Goal: Feedback & Contribution: Leave review/rating

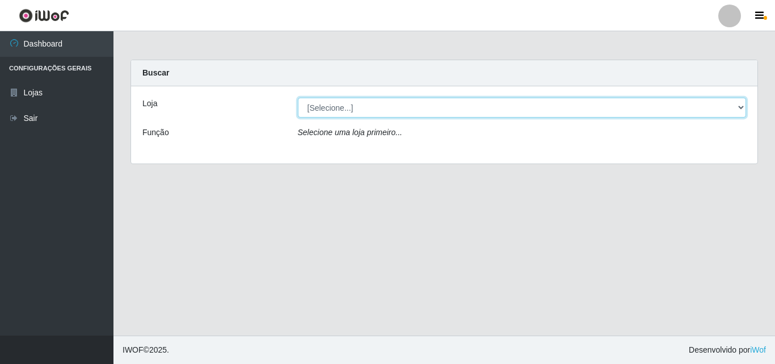
click at [332, 105] on select "[Selecione...] BomQueSó Agreste - Loja 3" at bounding box center [522, 108] width 449 height 20
select select "215"
click at [298, 98] on select "[Selecione...] BomQueSó Agreste - Loja 3" at bounding box center [522, 108] width 449 height 20
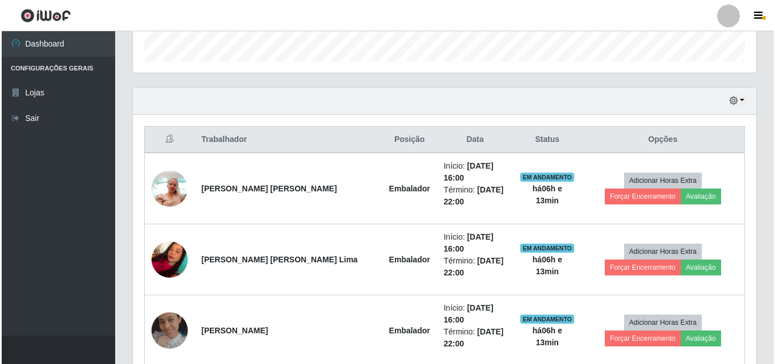
scroll to position [454, 0]
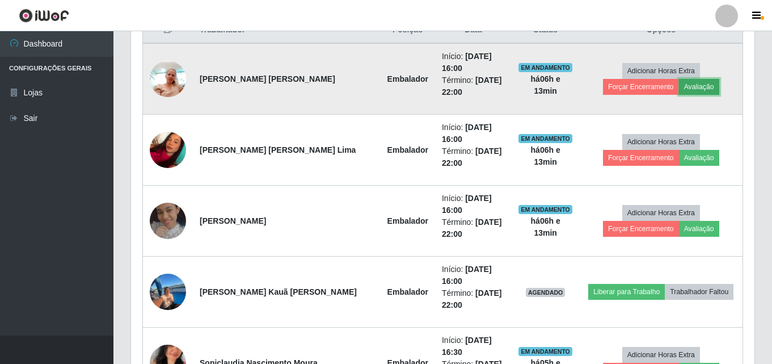
click at [679, 79] on button "Avaliação" at bounding box center [699, 87] width 40 height 16
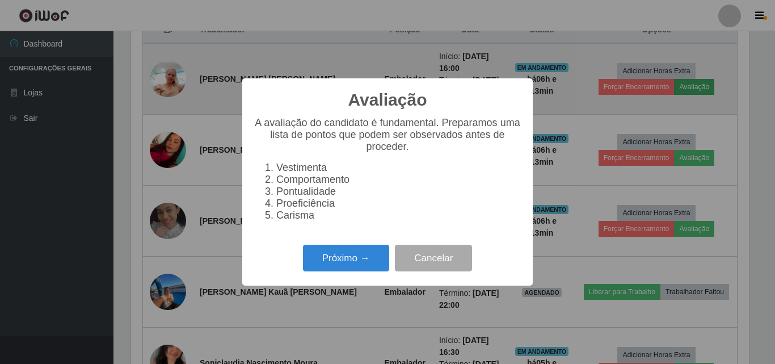
scroll to position [235, 618]
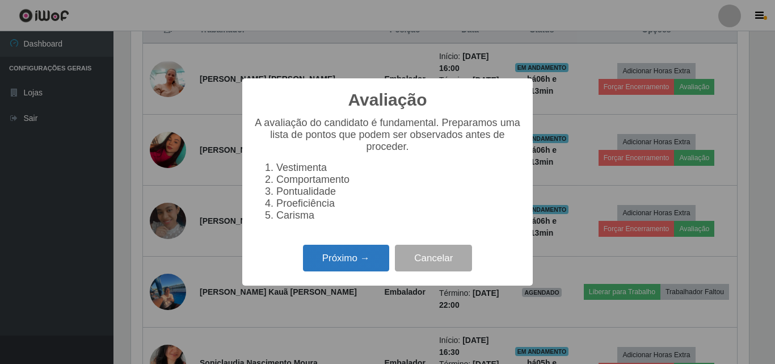
click at [353, 257] on button "Próximo →" at bounding box center [346, 258] width 86 height 27
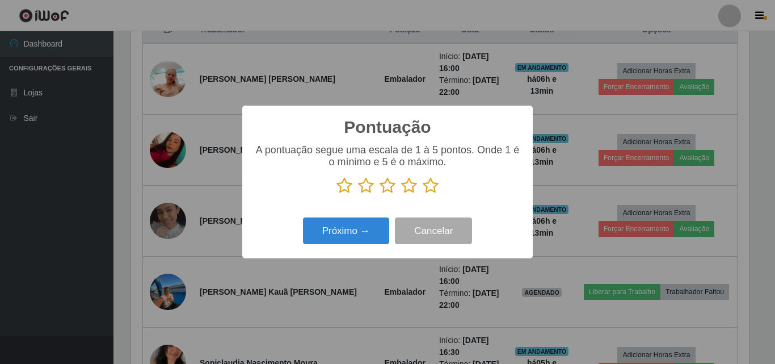
click at [433, 191] on icon at bounding box center [431, 185] width 16 height 17
click at [423, 194] on input "radio" at bounding box center [423, 194] width 0 height 0
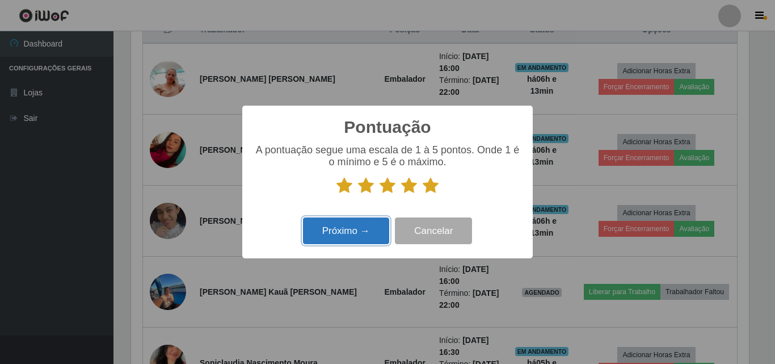
click at [360, 235] on button "Próximo →" at bounding box center [346, 230] width 86 height 27
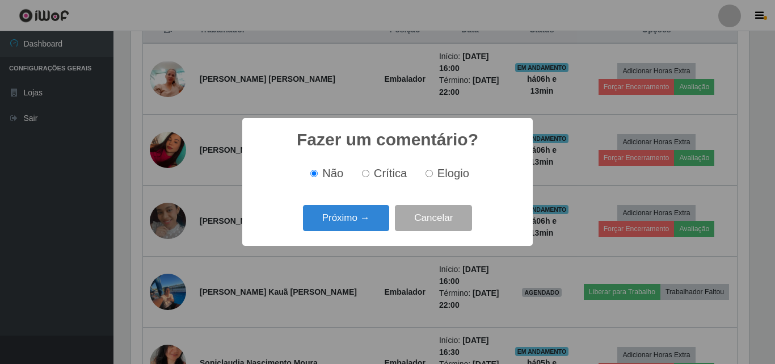
click at [429, 174] on input "Elogio" at bounding box center [428, 173] width 7 height 7
radio input "true"
click at [361, 224] on button "Próximo →" at bounding box center [346, 218] width 86 height 27
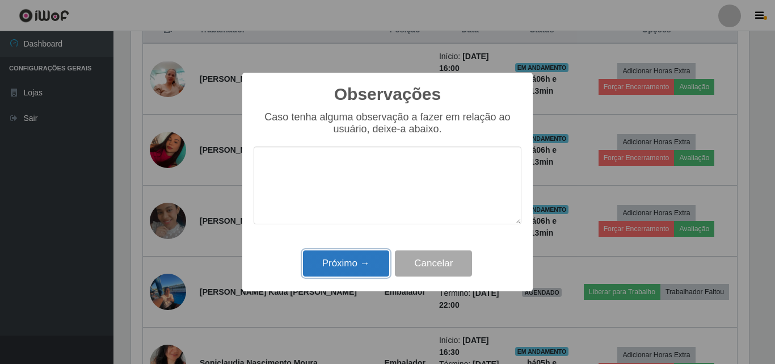
click at [370, 268] on button "Próximo →" at bounding box center [346, 263] width 86 height 27
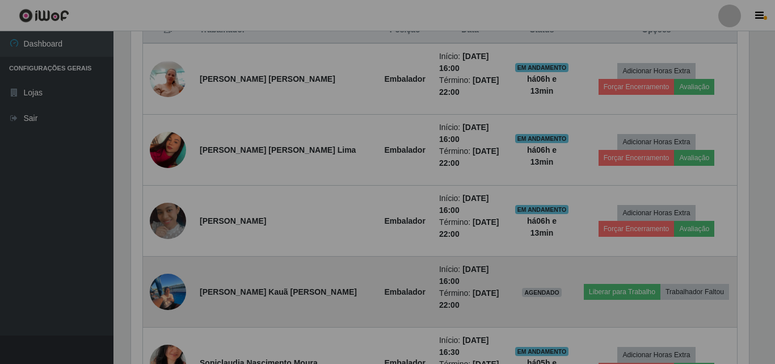
scroll to position [235, 623]
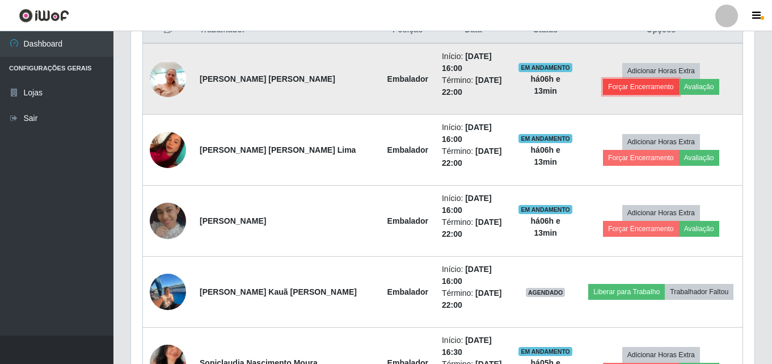
click at [677, 79] on button "Forçar Encerramento" at bounding box center [641, 87] width 76 height 16
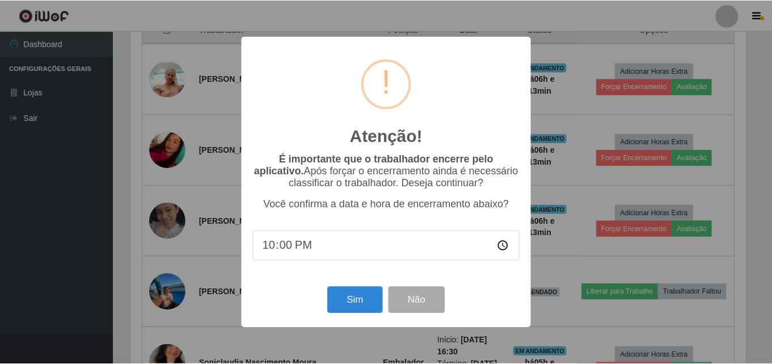
scroll to position [235, 618]
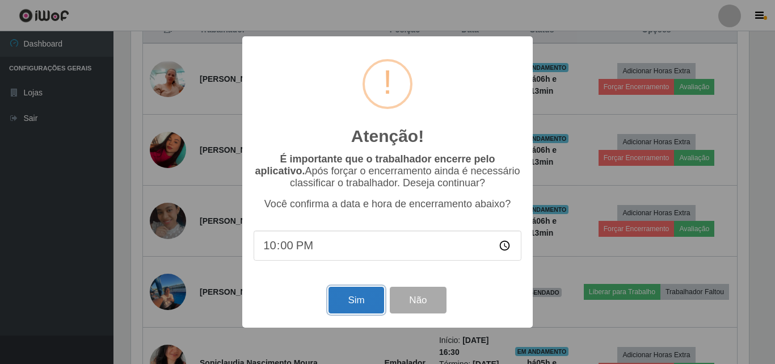
click at [356, 292] on button "Sim" at bounding box center [355, 299] width 55 height 27
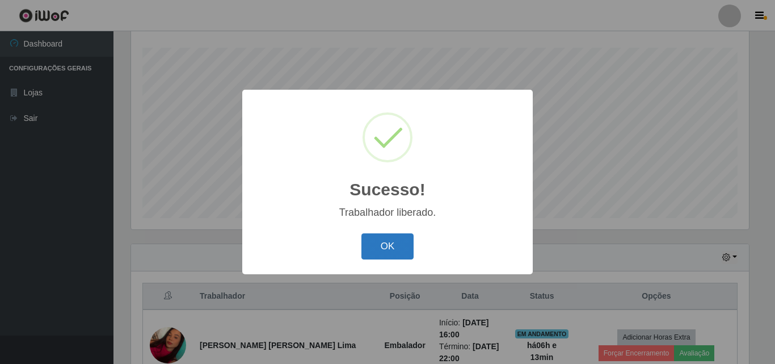
click at [388, 245] on button "OK" at bounding box center [387, 246] width 53 height 27
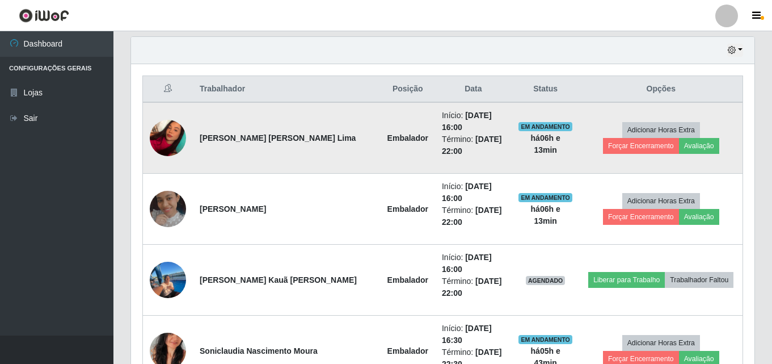
scroll to position [415, 0]
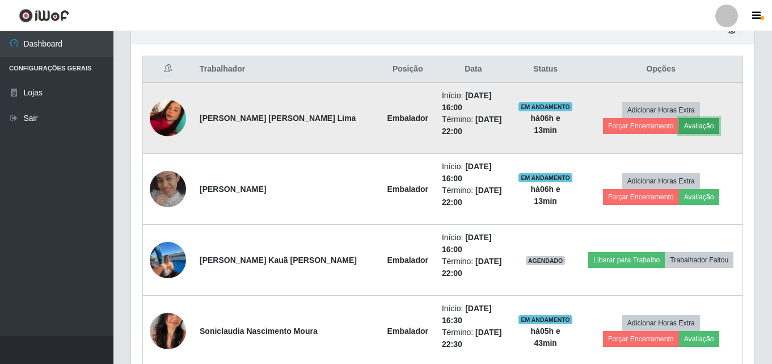
click at [679, 123] on button "Avaliação" at bounding box center [699, 126] width 40 height 16
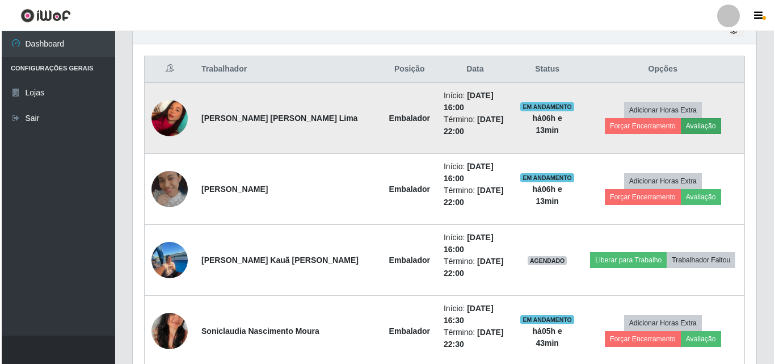
scroll to position [235, 618]
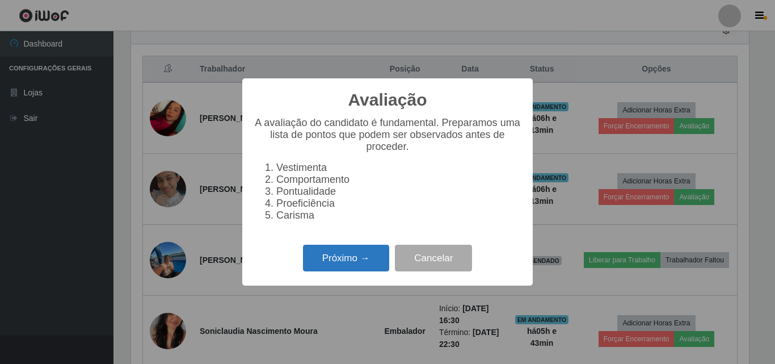
click at [345, 260] on button "Próximo →" at bounding box center [346, 258] width 86 height 27
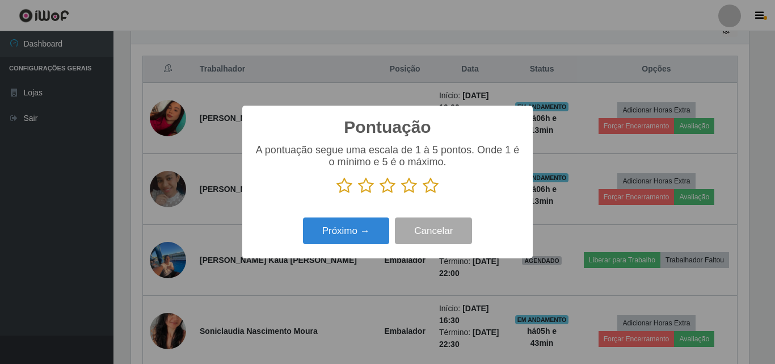
scroll to position [567059, 566677]
drag, startPoint x: 438, startPoint y: 183, endPoint x: 415, endPoint y: 197, distance: 26.5
click at [437, 183] on icon at bounding box center [431, 185] width 16 height 17
click at [423, 194] on input "radio" at bounding box center [423, 194] width 0 height 0
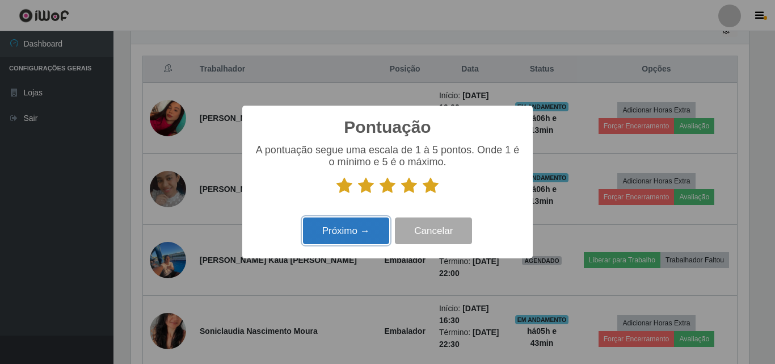
click at [364, 228] on button "Próximo →" at bounding box center [346, 230] width 86 height 27
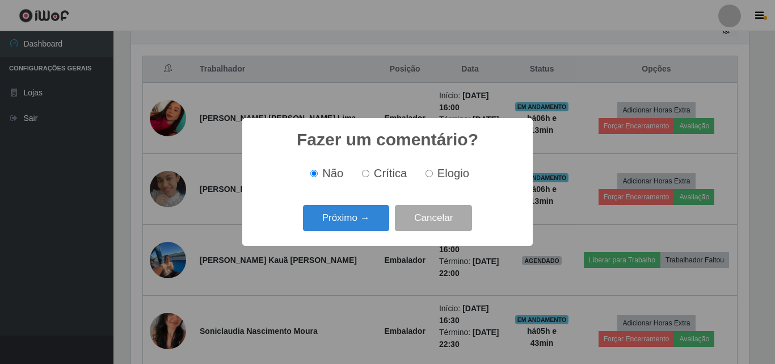
click at [429, 177] on input "Elogio" at bounding box center [428, 173] width 7 height 7
radio input "true"
click at [358, 221] on button "Próximo →" at bounding box center [346, 218] width 86 height 27
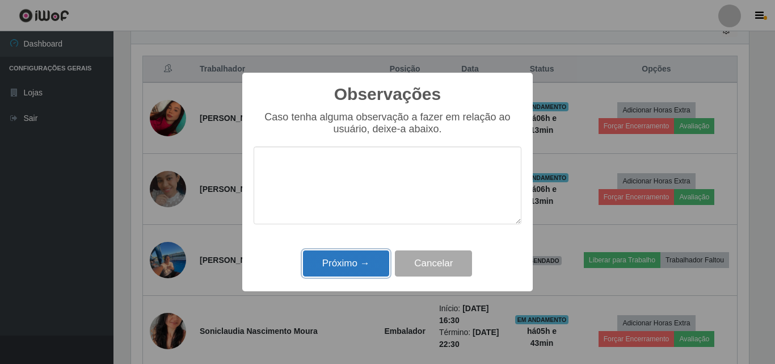
click at [347, 260] on button "Próximo →" at bounding box center [346, 263] width 86 height 27
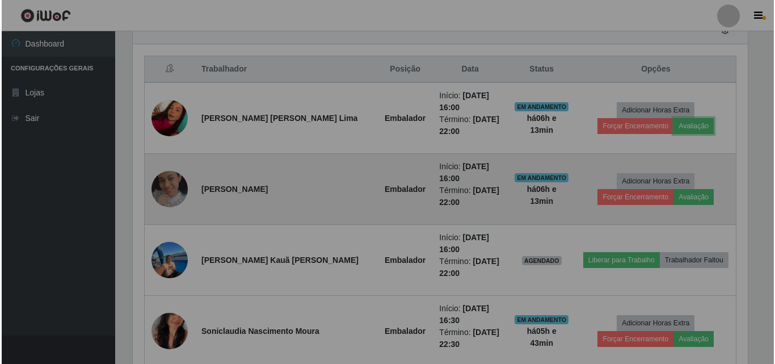
scroll to position [235, 623]
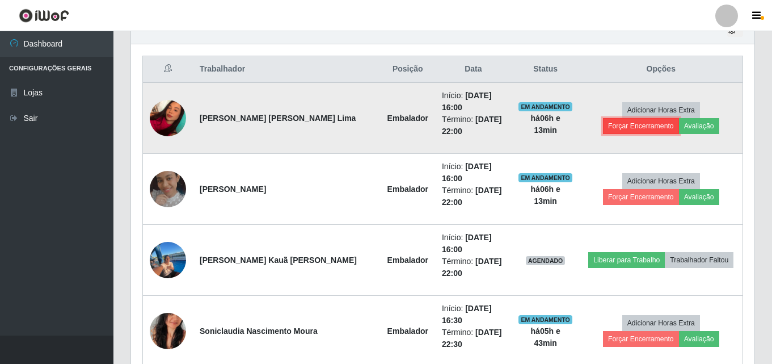
click at [675, 118] on button "Forçar Encerramento" at bounding box center [641, 126] width 76 height 16
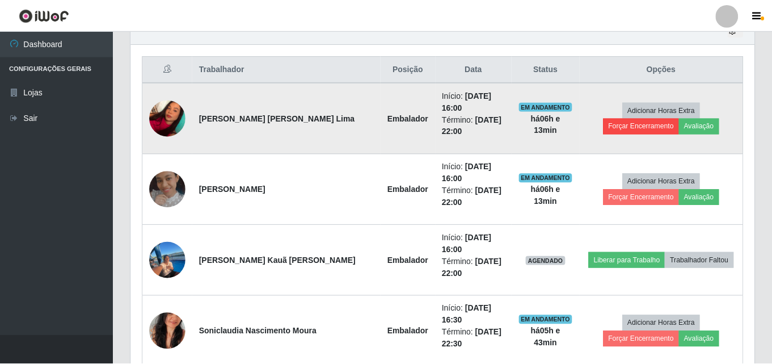
scroll to position [235, 618]
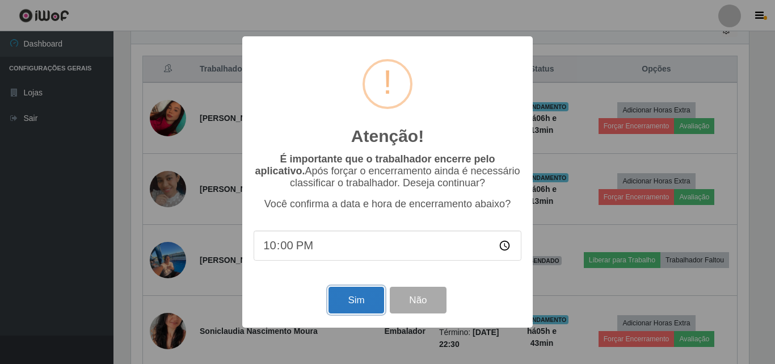
click at [353, 309] on button "Sim" at bounding box center [355, 299] width 55 height 27
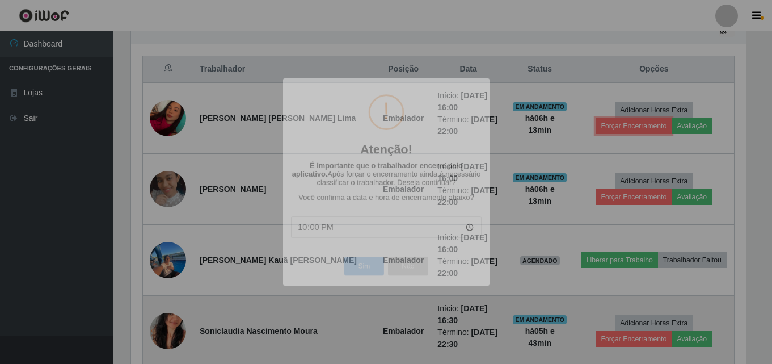
scroll to position [0, 0]
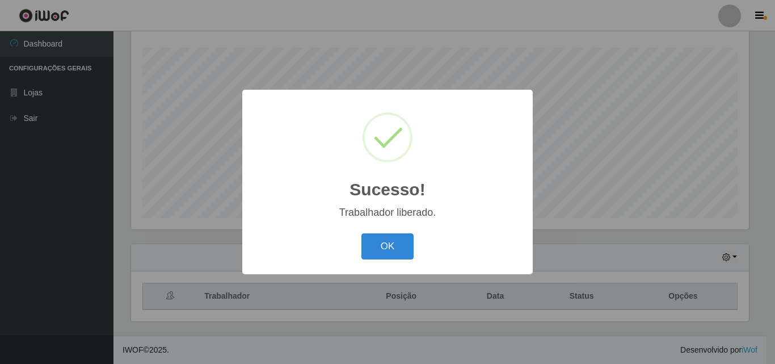
click at [421, 238] on div "OK Cancel" at bounding box center [388, 246] width 268 height 32
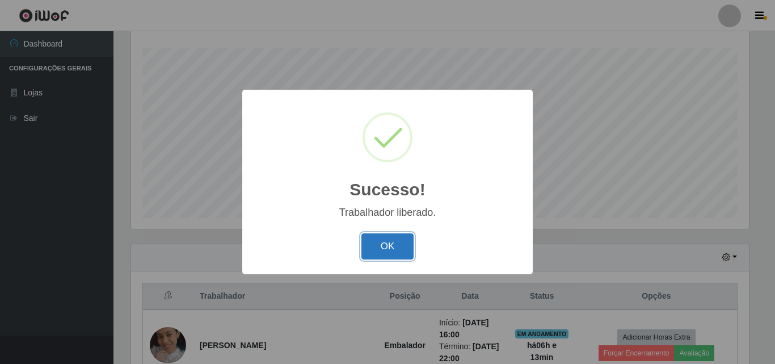
click at [404, 243] on button "OK" at bounding box center [387, 246] width 53 height 27
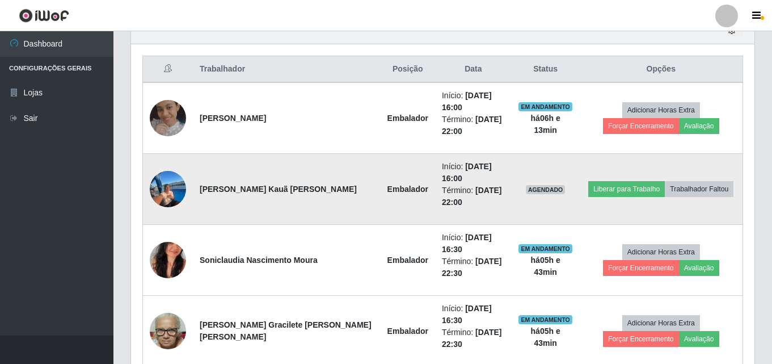
click at [161, 176] on img at bounding box center [168, 188] width 36 height 51
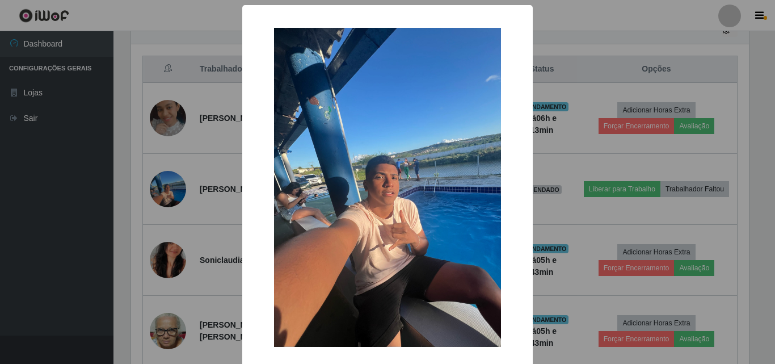
click at [217, 134] on div "× OK Cancel" at bounding box center [387, 182] width 775 height 364
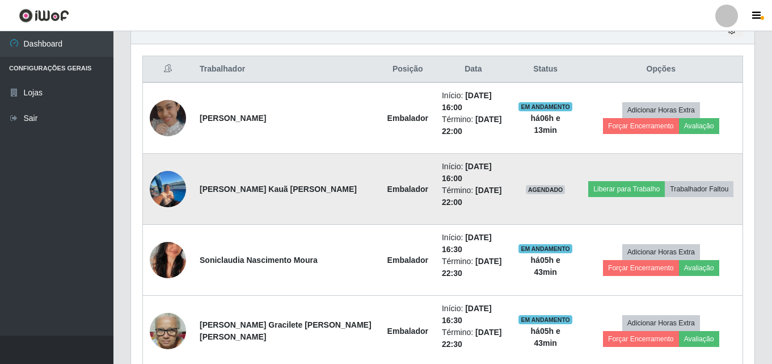
click at [179, 166] on img at bounding box center [168, 188] width 36 height 51
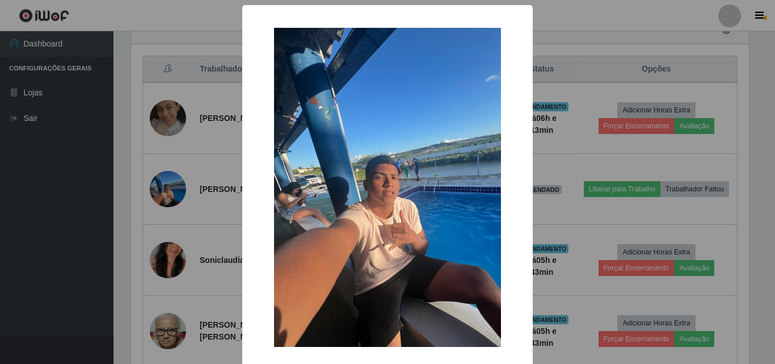
click at [201, 167] on div "× OK Cancel" at bounding box center [387, 182] width 775 height 364
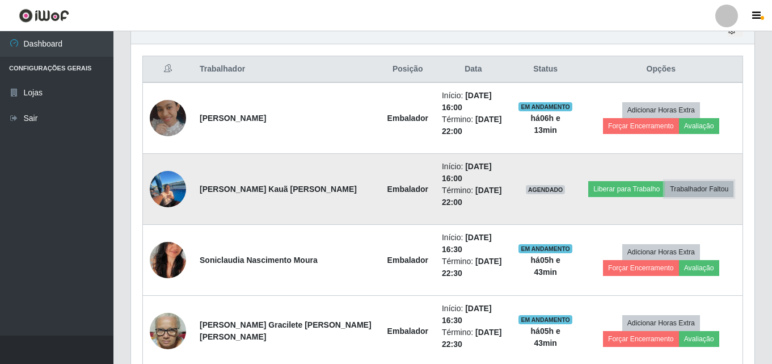
click at [680, 181] on button "Trabalhador Faltou" at bounding box center [699, 189] width 69 height 16
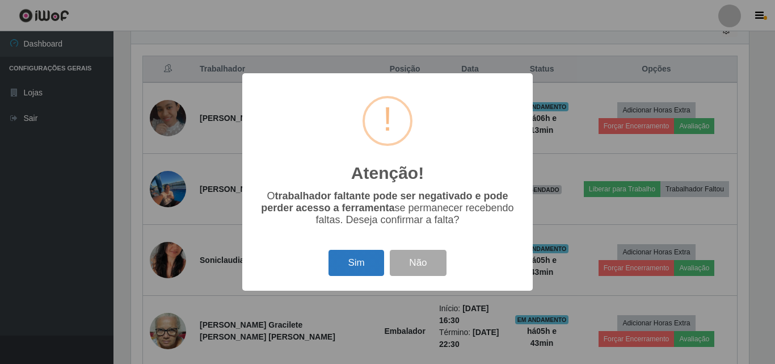
click at [360, 267] on button "Sim" at bounding box center [355, 263] width 55 height 27
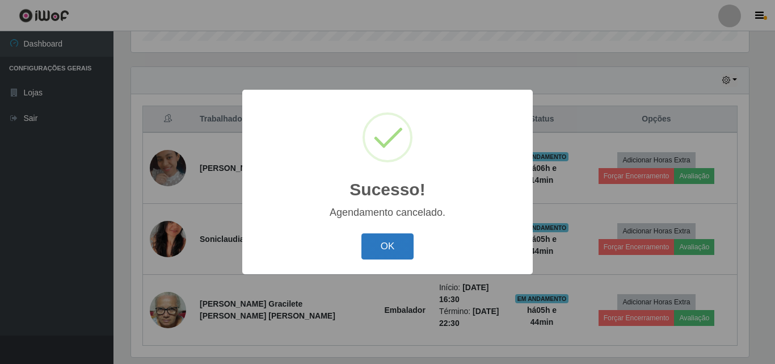
click at [376, 255] on button "OK" at bounding box center [387, 246] width 53 height 27
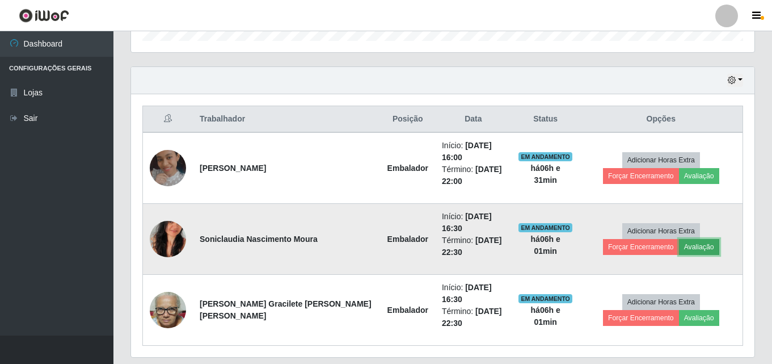
click at [679, 239] on button "Avaliação" at bounding box center [699, 247] width 40 height 16
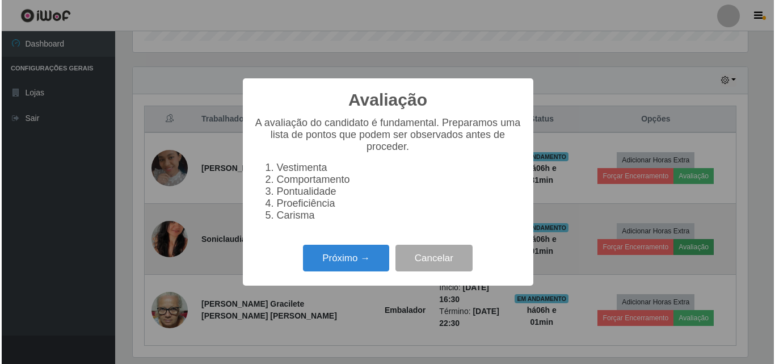
scroll to position [235, 618]
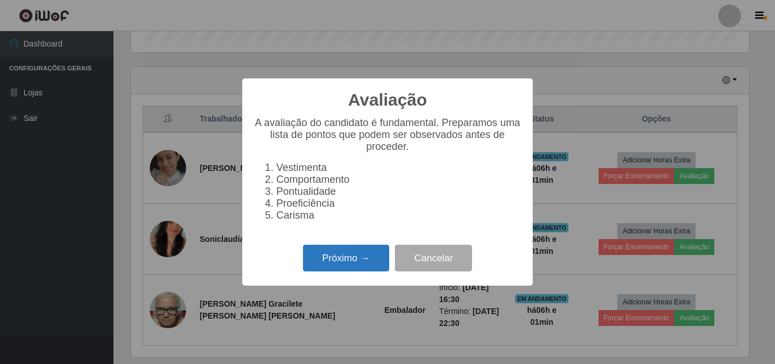
click at [366, 267] on button "Próximo →" at bounding box center [346, 258] width 86 height 27
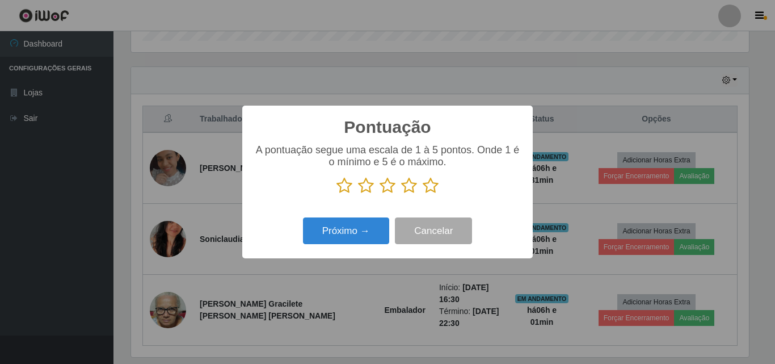
click at [429, 188] on icon at bounding box center [431, 185] width 16 height 17
click at [423, 194] on input "radio" at bounding box center [423, 194] width 0 height 0
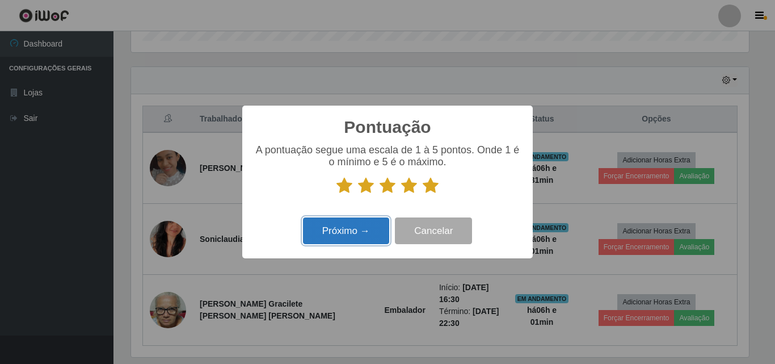
click at [373, 229] on button "Próximo →" at bounding box center [346, 230] width 86 height 27
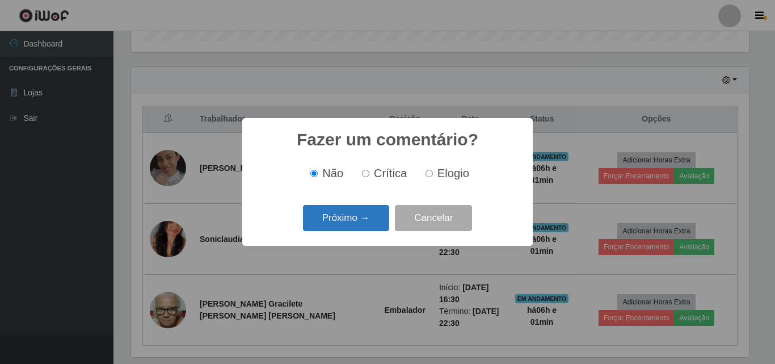
click at [352, 216] on button "Próximo →" at bounding box center [346, 218] width 86 height 27
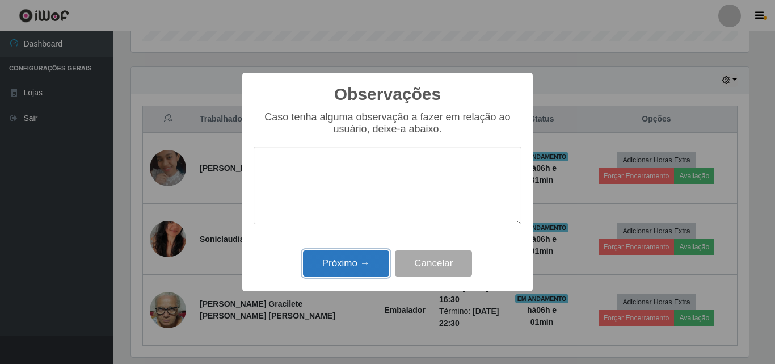
click at [363, 264] on button "Próximo →" at bounding box center [346, 263] width 86 height 27
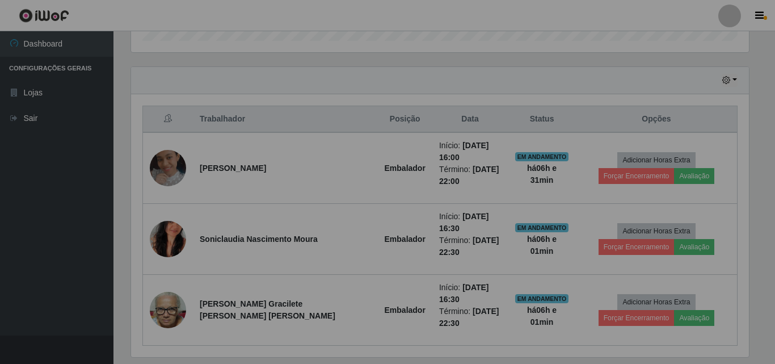
scroll to position [235, 623]
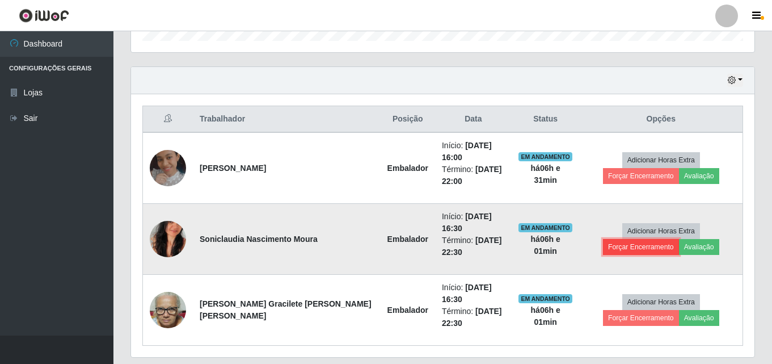
click at [679, 239] on button "Forçar Encerramento" at bounding box center [641, 247] width 76 height 16
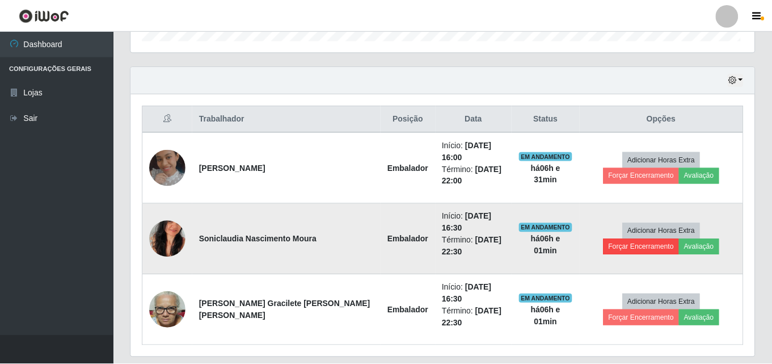
scroll to position [235, 618]
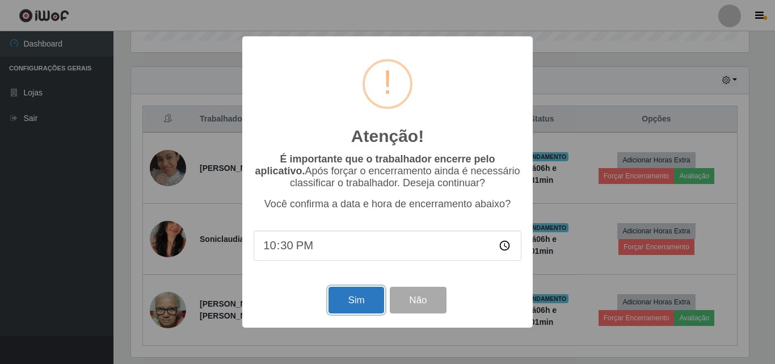
click at [366, 298] on button "Sim" at bounding box center [355, 299] width 55 height 27
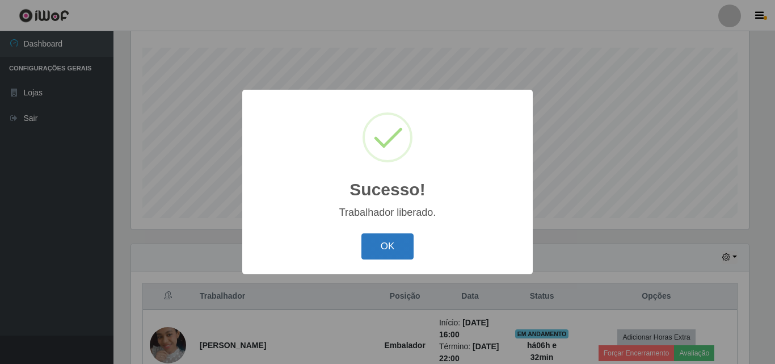
click at [389, 247] on button "OK" at bounding box center [387, 246] width 53 height 27
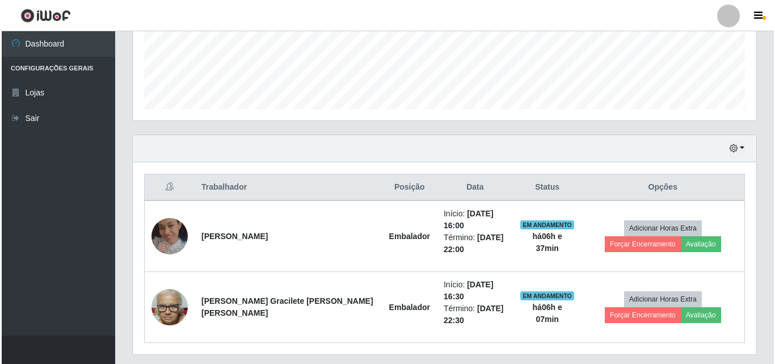
scroll to position [301, 0]
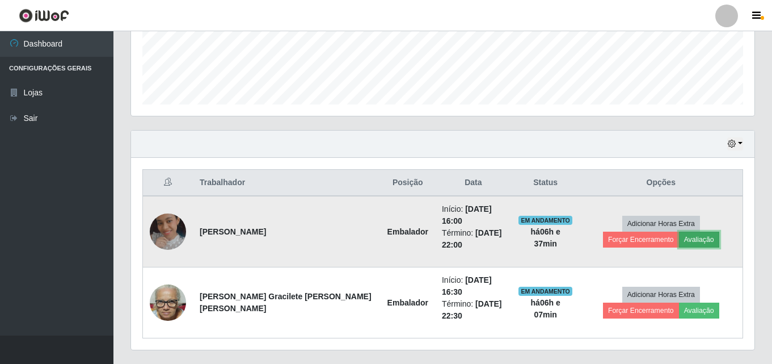
click at [679, 231] on button "Avaliação" at bounding box center [699, 239] width 40 height 16
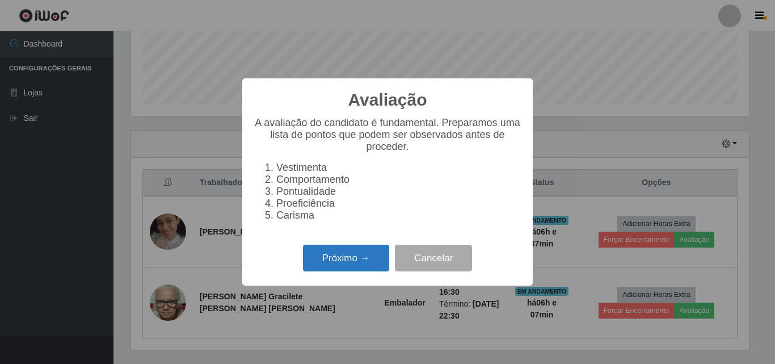
click at [349, 260] on button "Próximo →" at bounding box center [346, 258] width 86 height 27
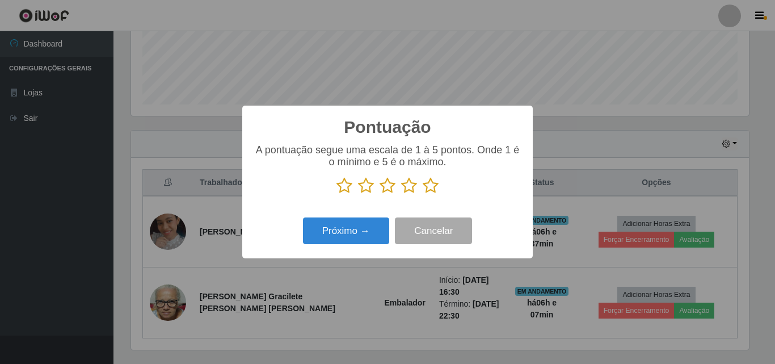
scroll to position [567059, 566677]
click at [431, 187] on icon at bounding box center [431, 185] width 16 height 17
click at [423, 194] on input "radio" at bounding box center [423, 194] width 0 height 0
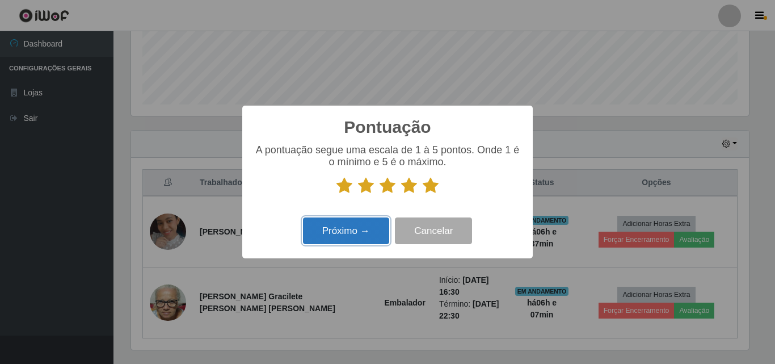
click at [370, 234] on button "Próximo →" at bounding box center [346, 230] width 86 height 27
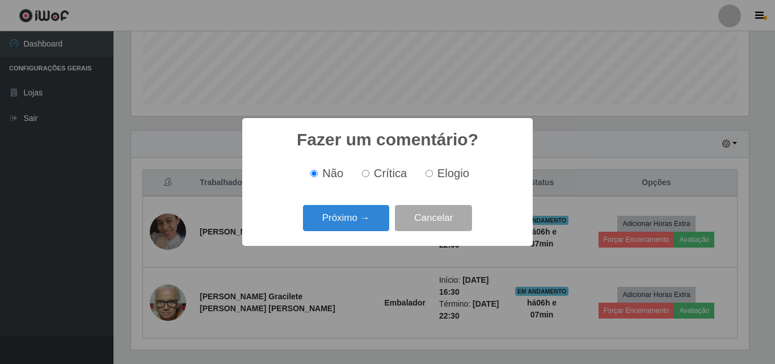
drag, startPoint x: 431, startPoint y: 170, endPoint x: 422, endPoint y: 181, distance: 13.7
click at [430, 173] on label "Elogio" at bounding box center [445, 173] width 48 height 13
click at [430, 173] on input "Elogio" at bounding box center [428, 173] width 7 height 7
radio input "true"
click at [370, 225] on button "Próximo →" at bounding box center [346, 218] width 86 height 27
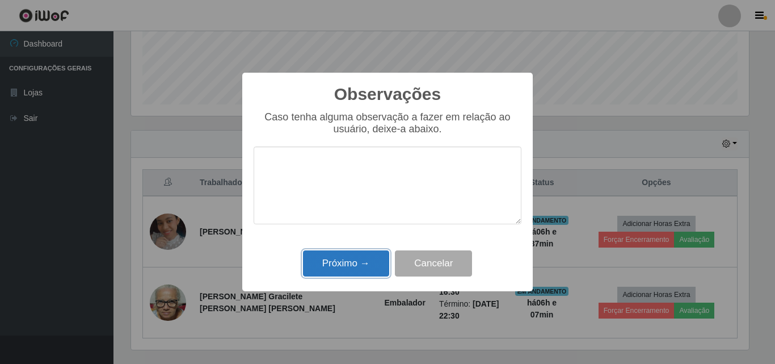
click at [374, 262] on button "Próximo →" at bounding box center [346, 263] width 86 height 27
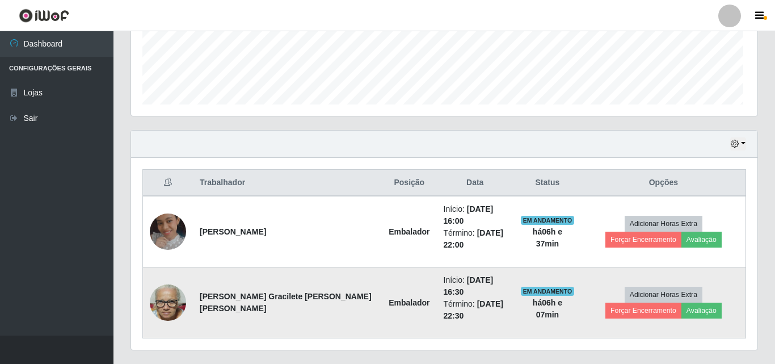
scroll to position [235, 623]
click at [679, 302] on button "Avaliação" at bounding box center [699, 310] width 40 height 16
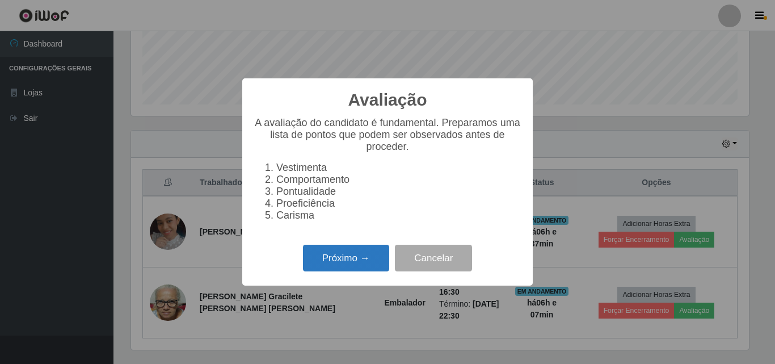
click at [377, 262] on button "Próximo →" at bounding box center [346, 258] width 86 height 27
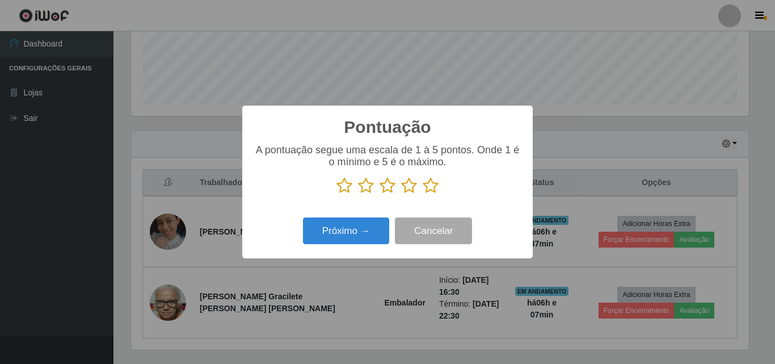
click at [427, 190] on icon at bounding box center [431, 185] width 16 height 17
click at [423, 194] on input "radio" at bounding box center [423, 194] width 0 height 0
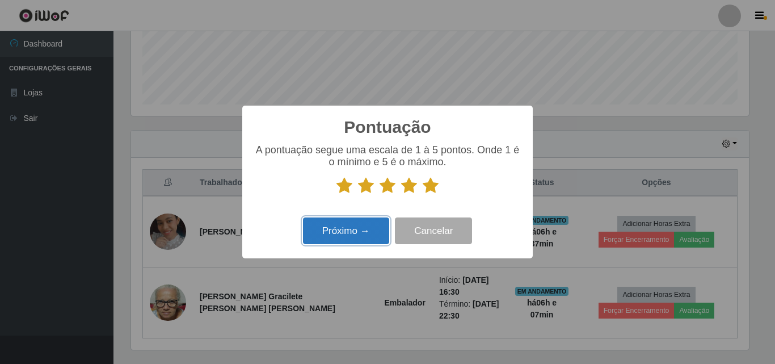
click at [376, 234] on button "Próximo →" at bounding box center [346, 230] width 86 height 27
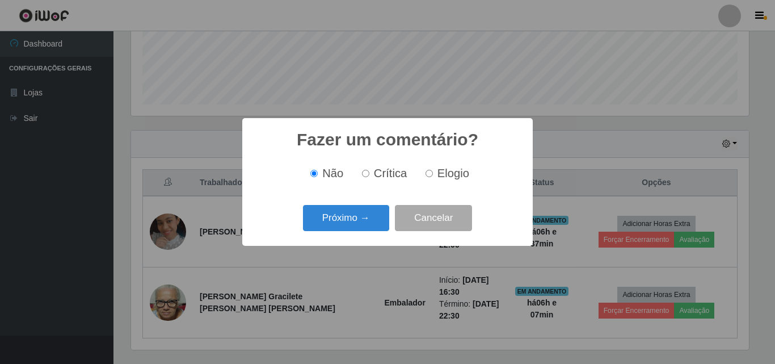
click at [434, 174] on label "Elogio" at bounding box center [445, 173] width 48 height 13
click at [433, 174] on input "Elogio" at bounding box center [428, 173] width 7 height 7
radio input "true"
click at [371, 220] on button "Próximo →" at bounding box center [346, 218] width 86 height 27
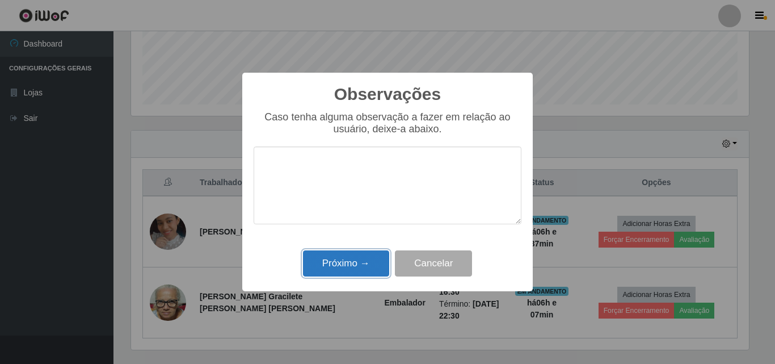
click at [360, 262] on button "Próximo →" at bounding box center [346, 263] width 86 height 27
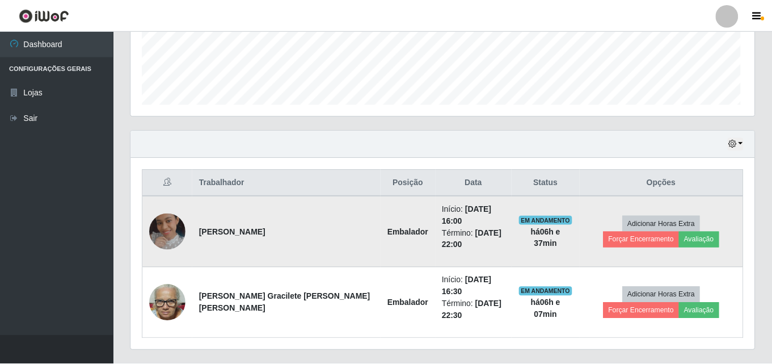
scroll to position [235, 623]
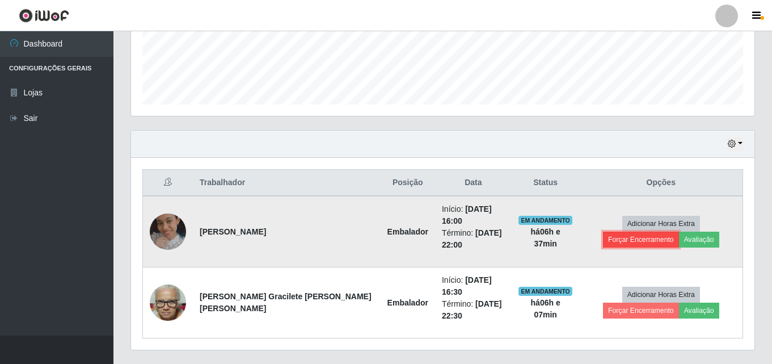
click at [677, 231] on button "Forçar Encerramento" at bounding box center [641, 239] width 76 height 16
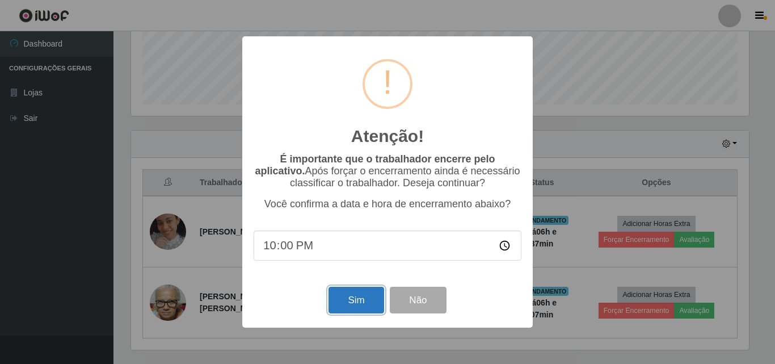
click at [356, 296] on button "Sim" at bounding box center [355, 299] width 55 height 27
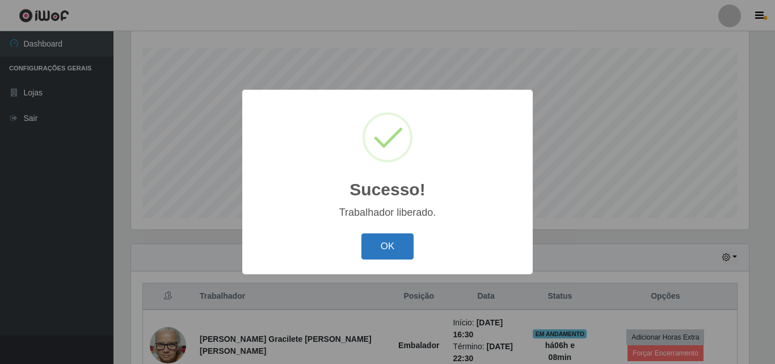
click at [373, 248] on button "OK" at bounding box center [387, 246] width 53 height 27
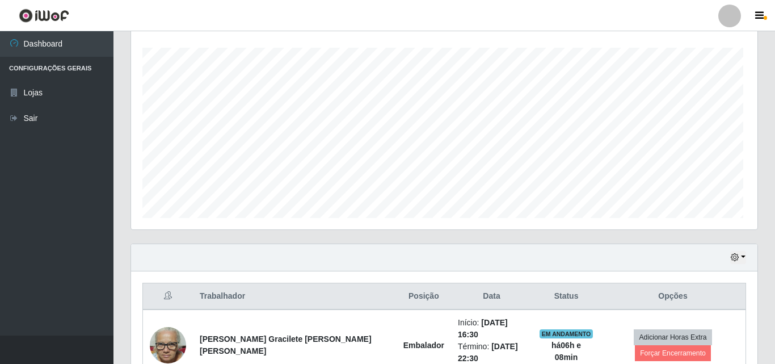
scroll to position [235, 623]
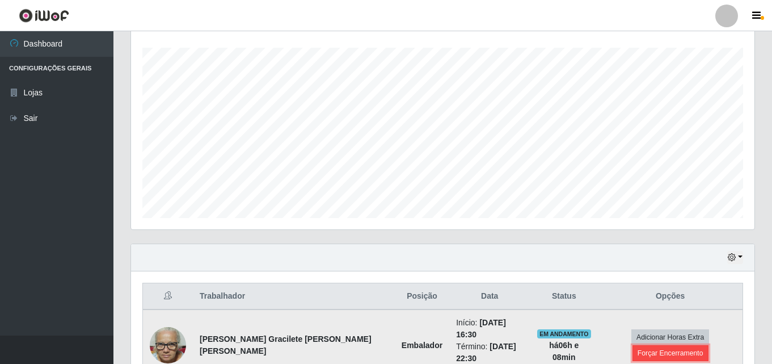
click at [690, 345] on button "Forçar Encerramento" at bounding box center [671, 353] width 76 height 16
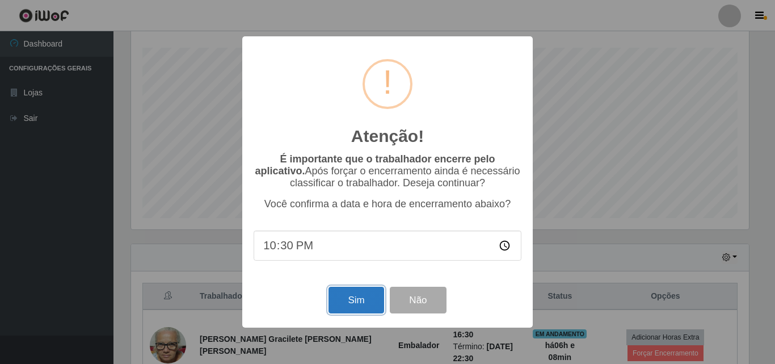
click at [369, 306] on button "Sim" at bounding box center [355, 299] width 55 height 27
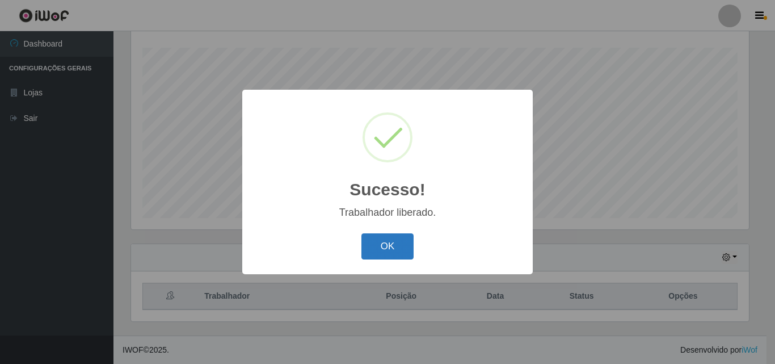
click at [390, 252] on button "OK" at bounding box center [387, 246] width 53 height 27
